Goal: Information Seeking & Learning: Learn about a topic

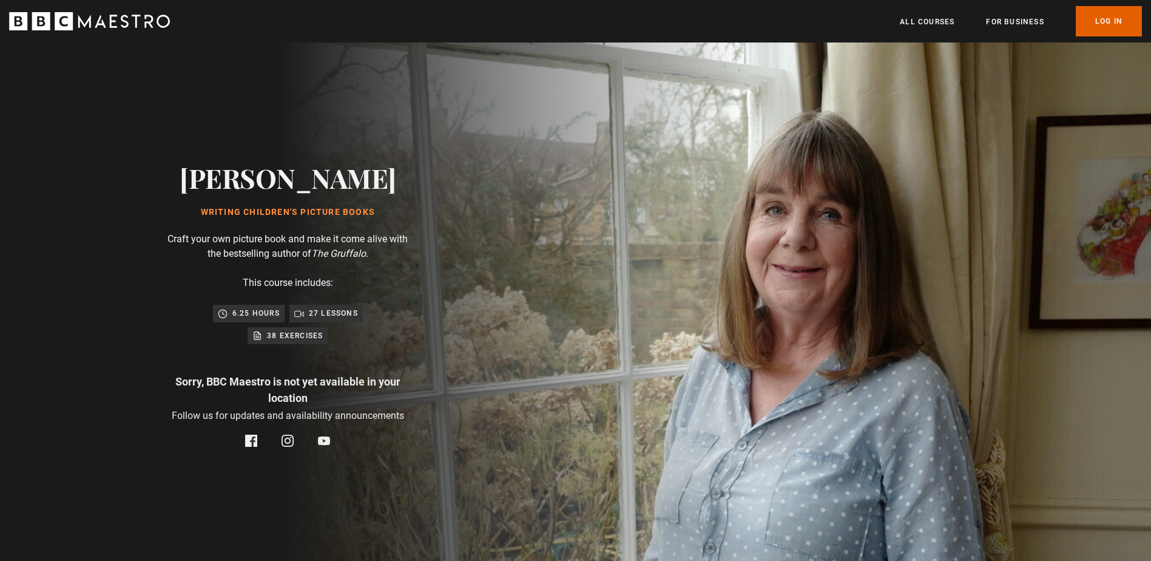
scroll to position [0, 318]
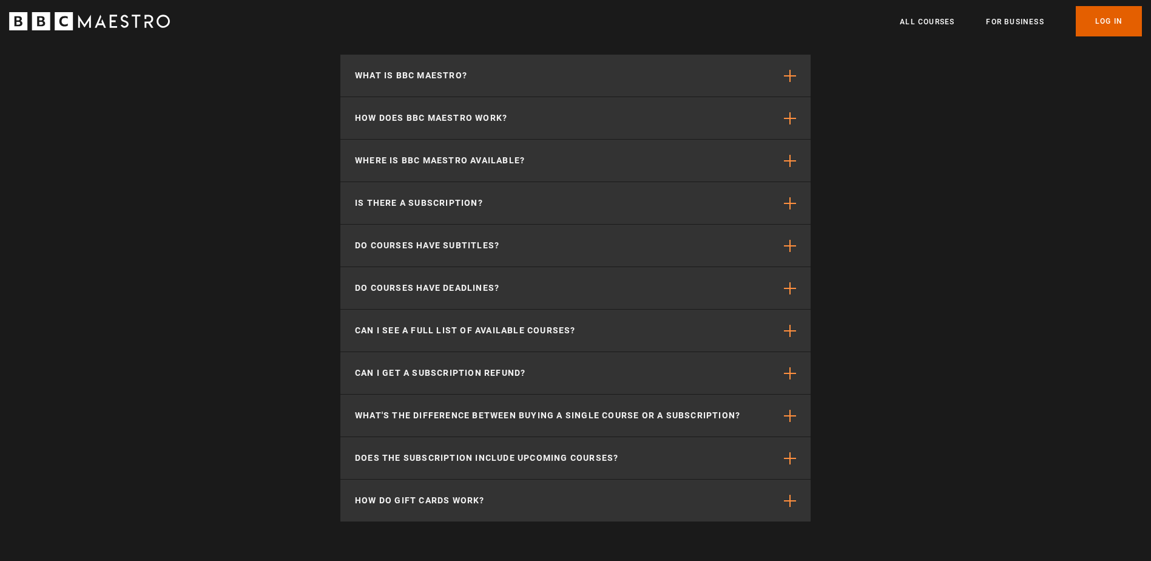
scroll to position [2367, 0]
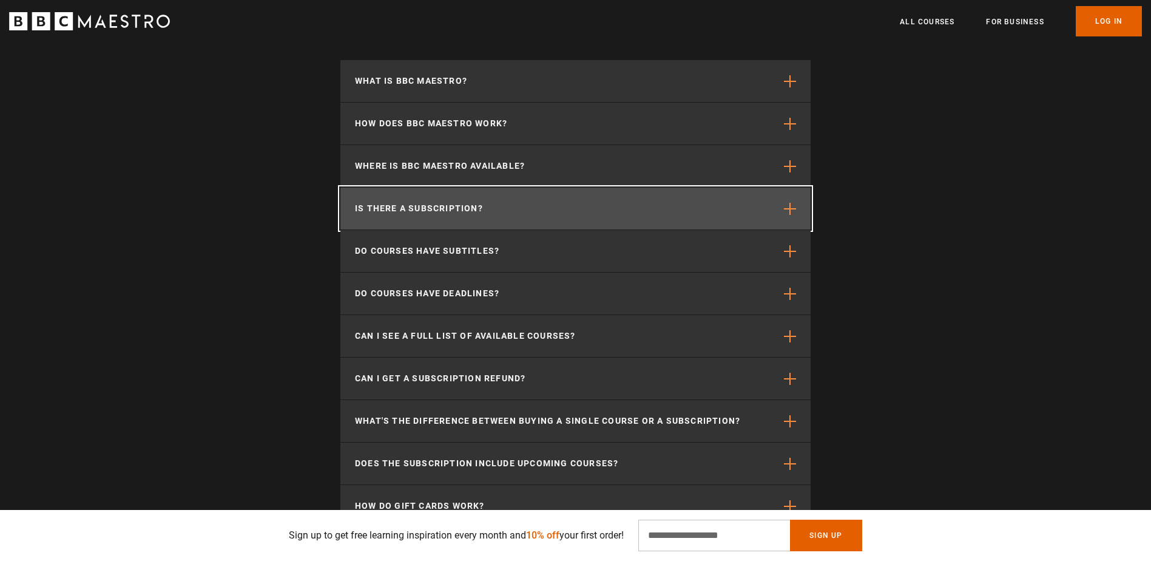
click at [449, 225] on button "Is there a subscription?" at bounding box center [575, 209] width 470 height 42
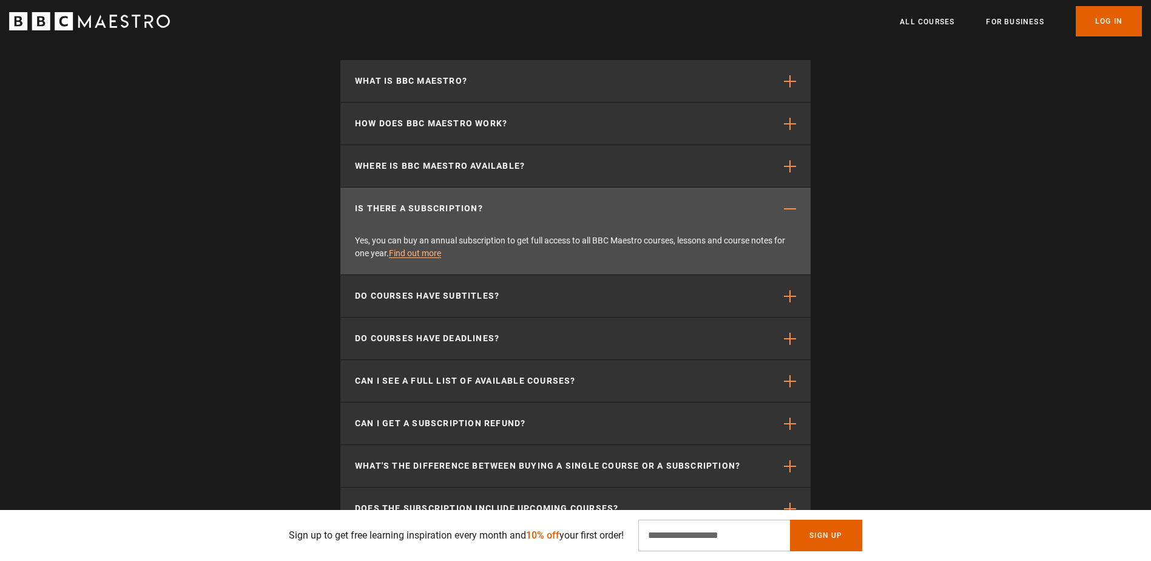
scroll to position [0, 318]
click at [394, 254] on link "Find out more" at bounding box center [415, 253] width 52 height 10
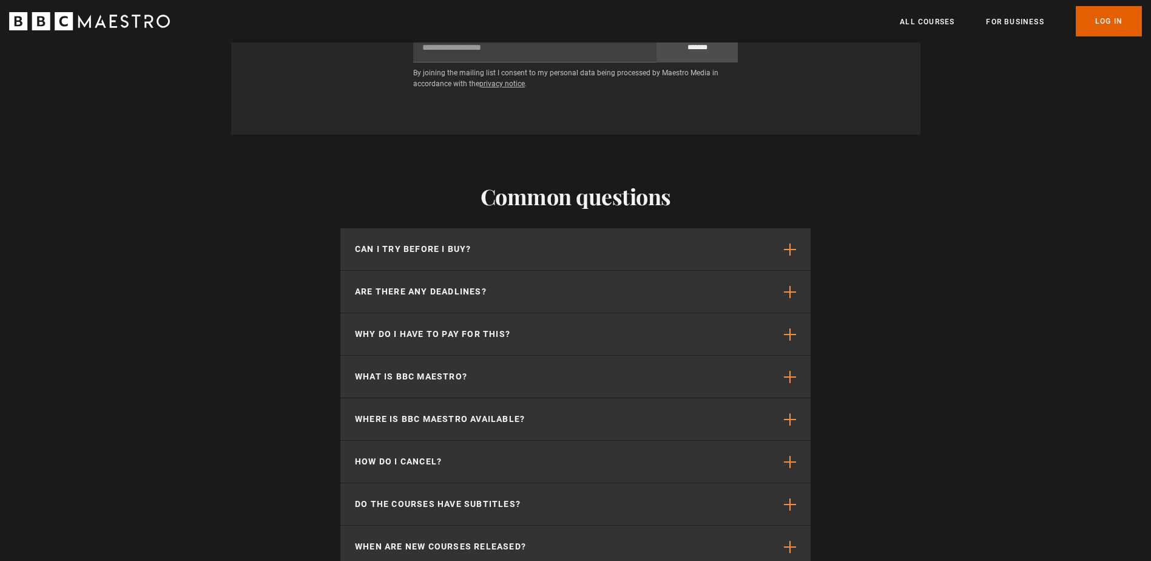
scroll to position [3095, 0]
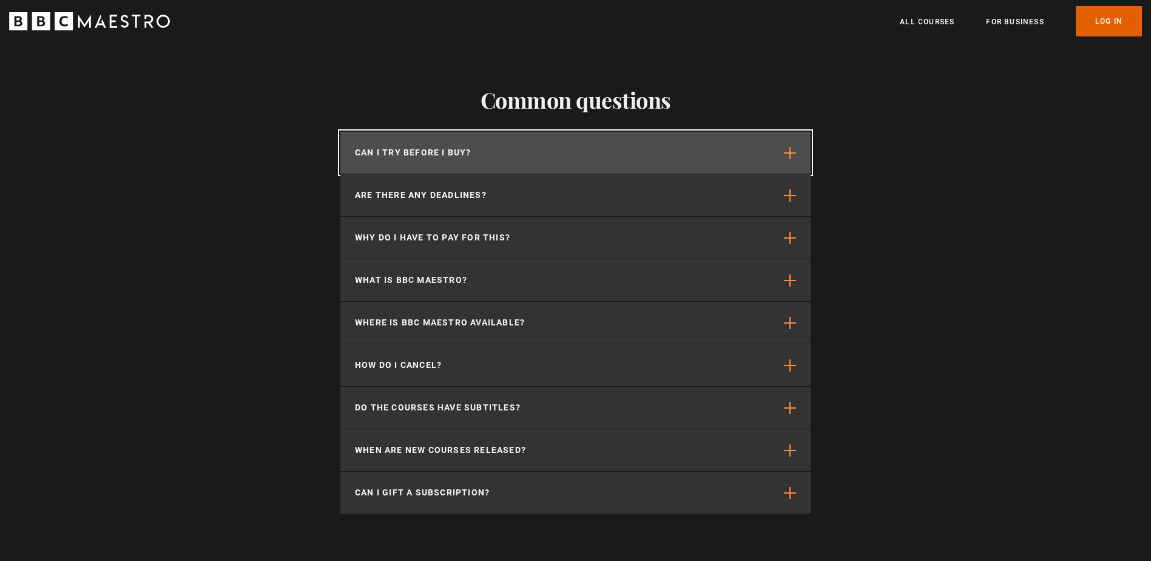
click at [535, 132] on button "Can I try before I buy?" at bounding box center [575, 153] width 470 height 42
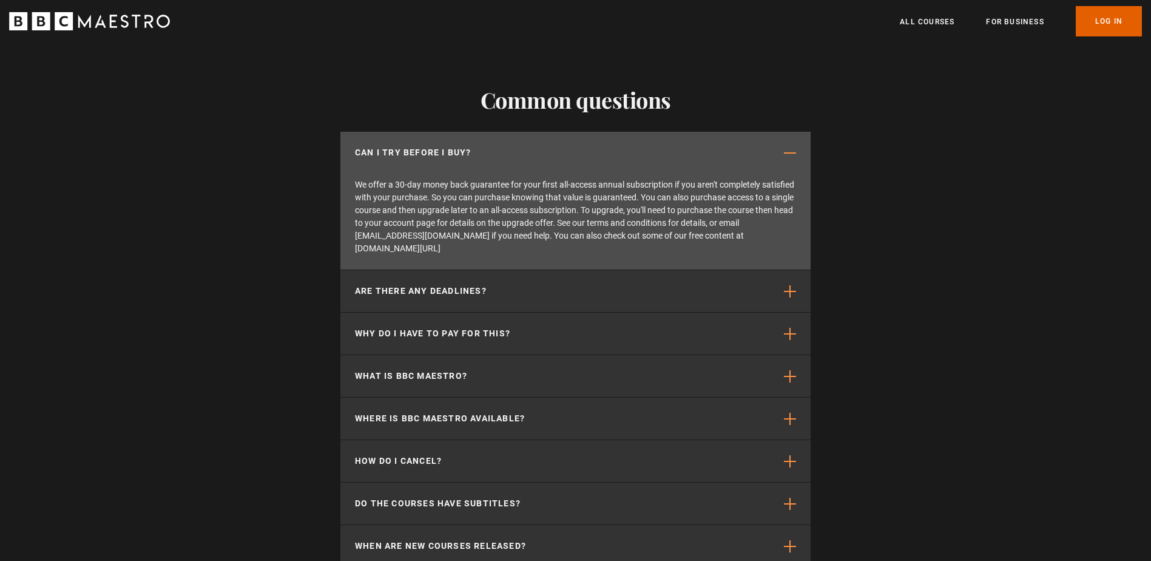
scroll to position [0, 636]
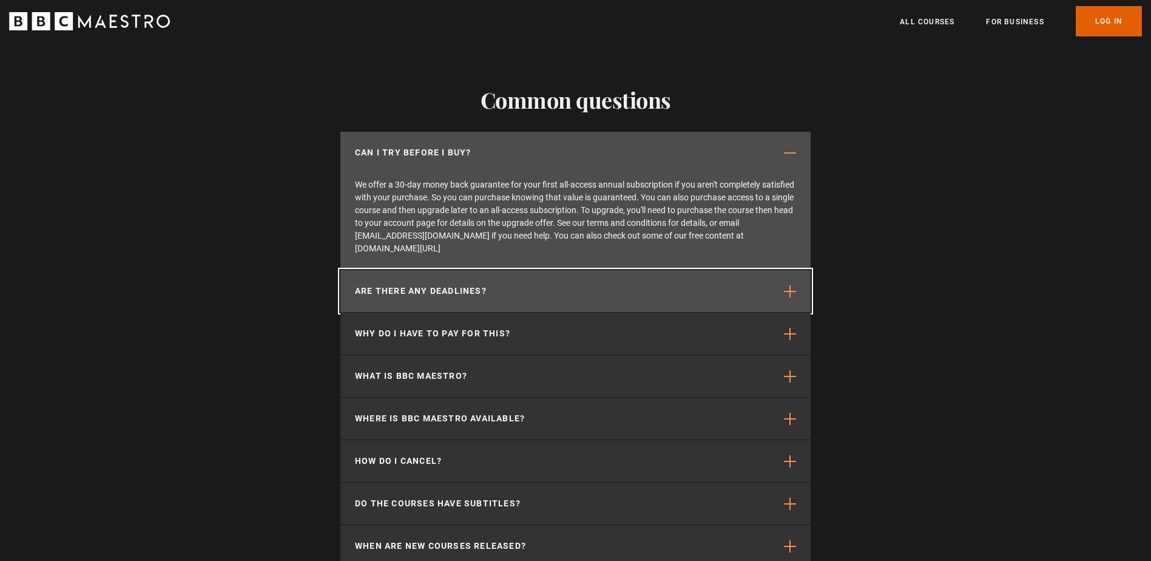
click at [439, 270] on button "Are there any deadlines?" at bounding box center [575, 291] width 470 height 42
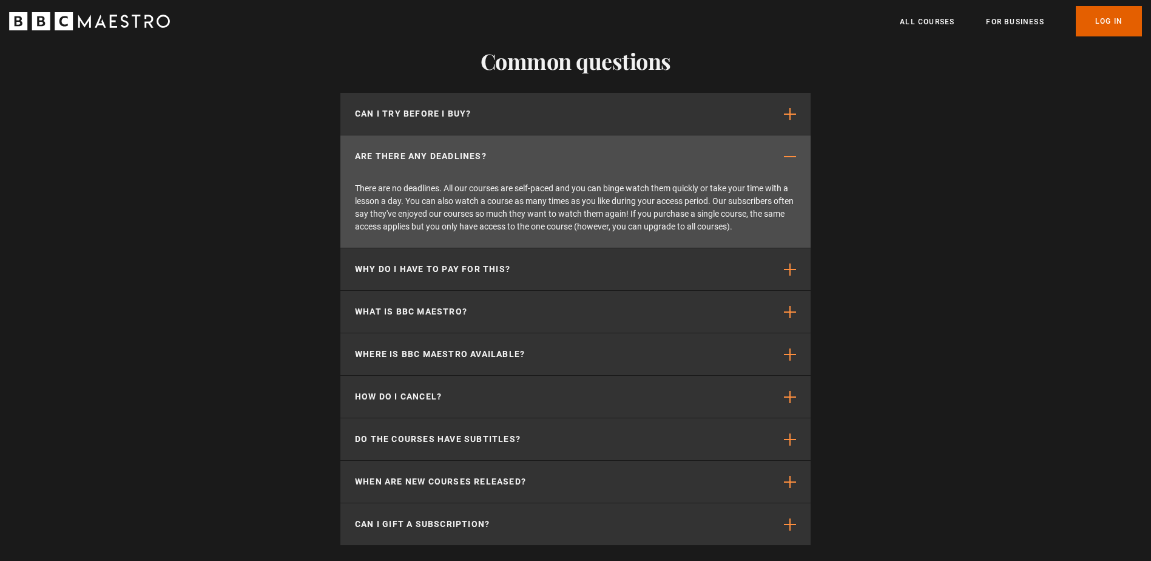
scroll to position [3156, 0]
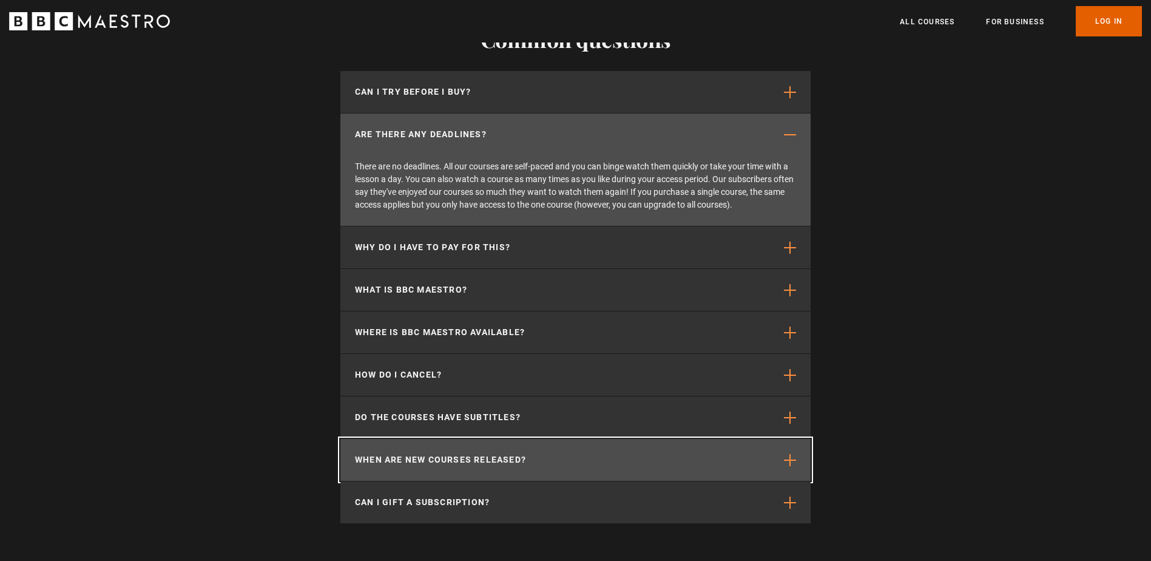
click at [528, 439] on button "When are new courses released?" at bounding box center [575, 460] width 470 height 42
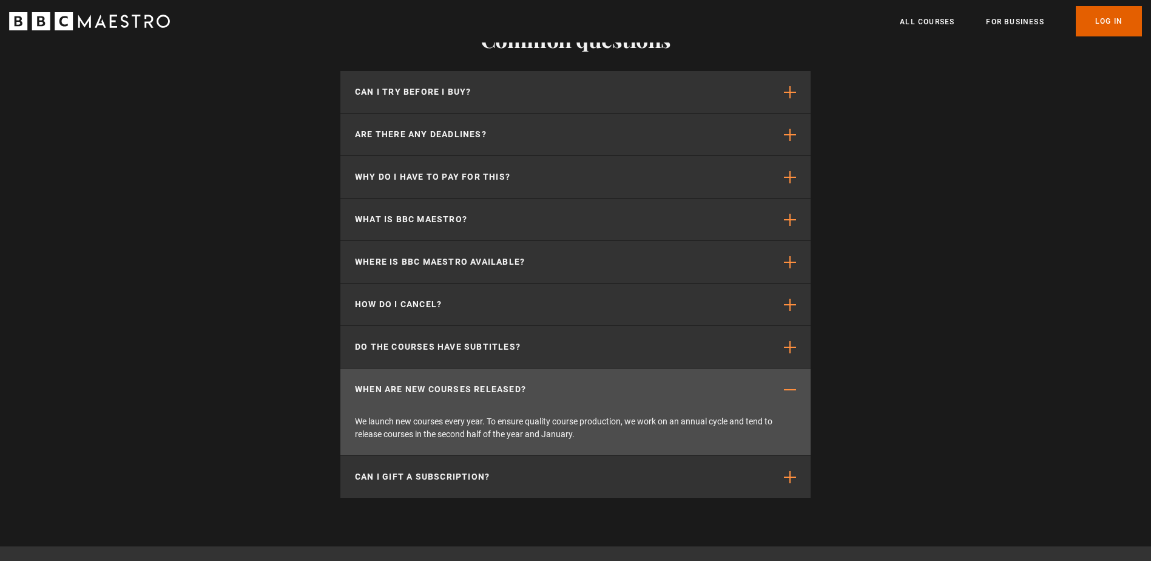
scroll to position [0, 954]
